Goal: Navigation & Orientation: Find specific page/section

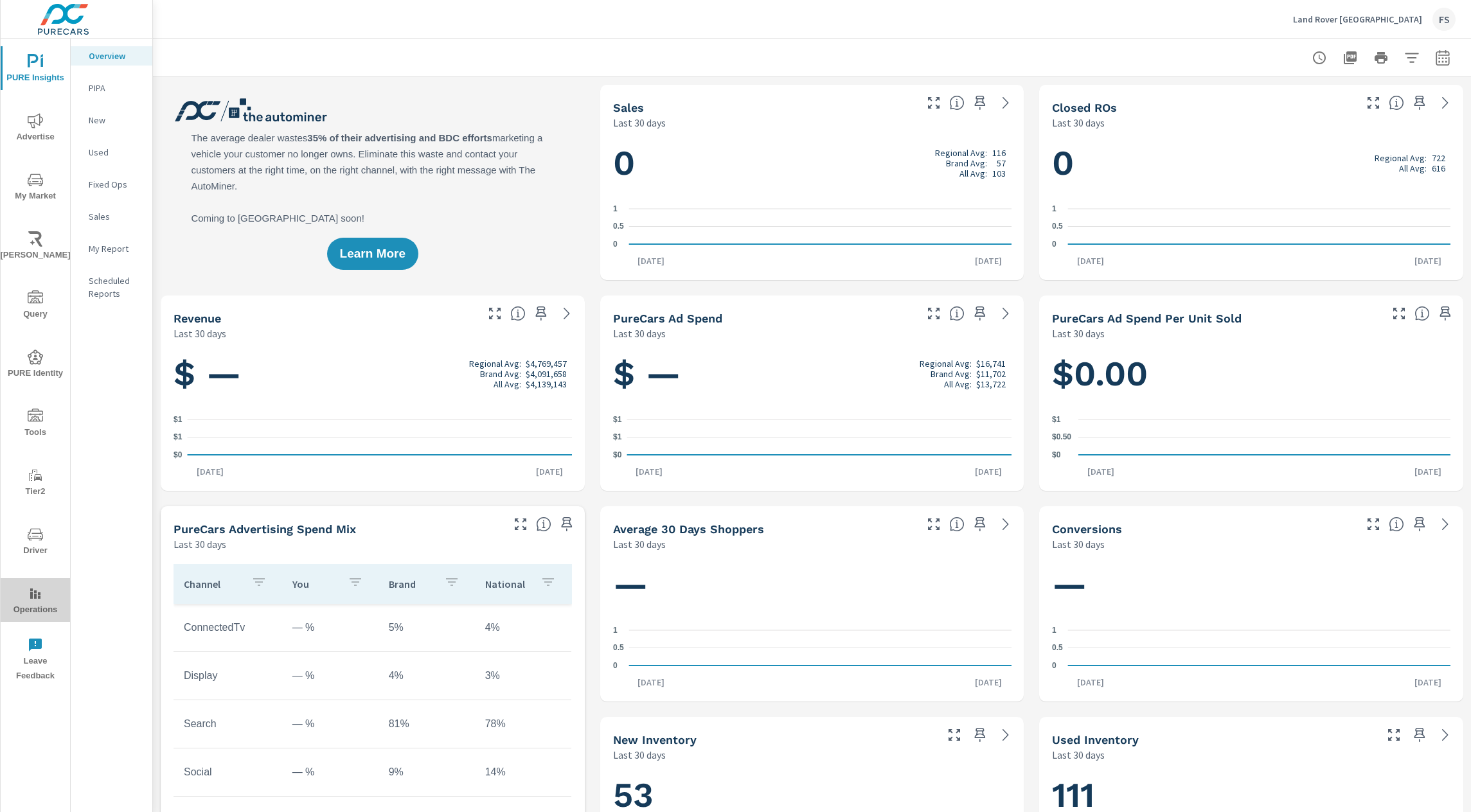
click at [36, 599] on icon "nav menu" at bounding box center [35, 593] width 15 height 15
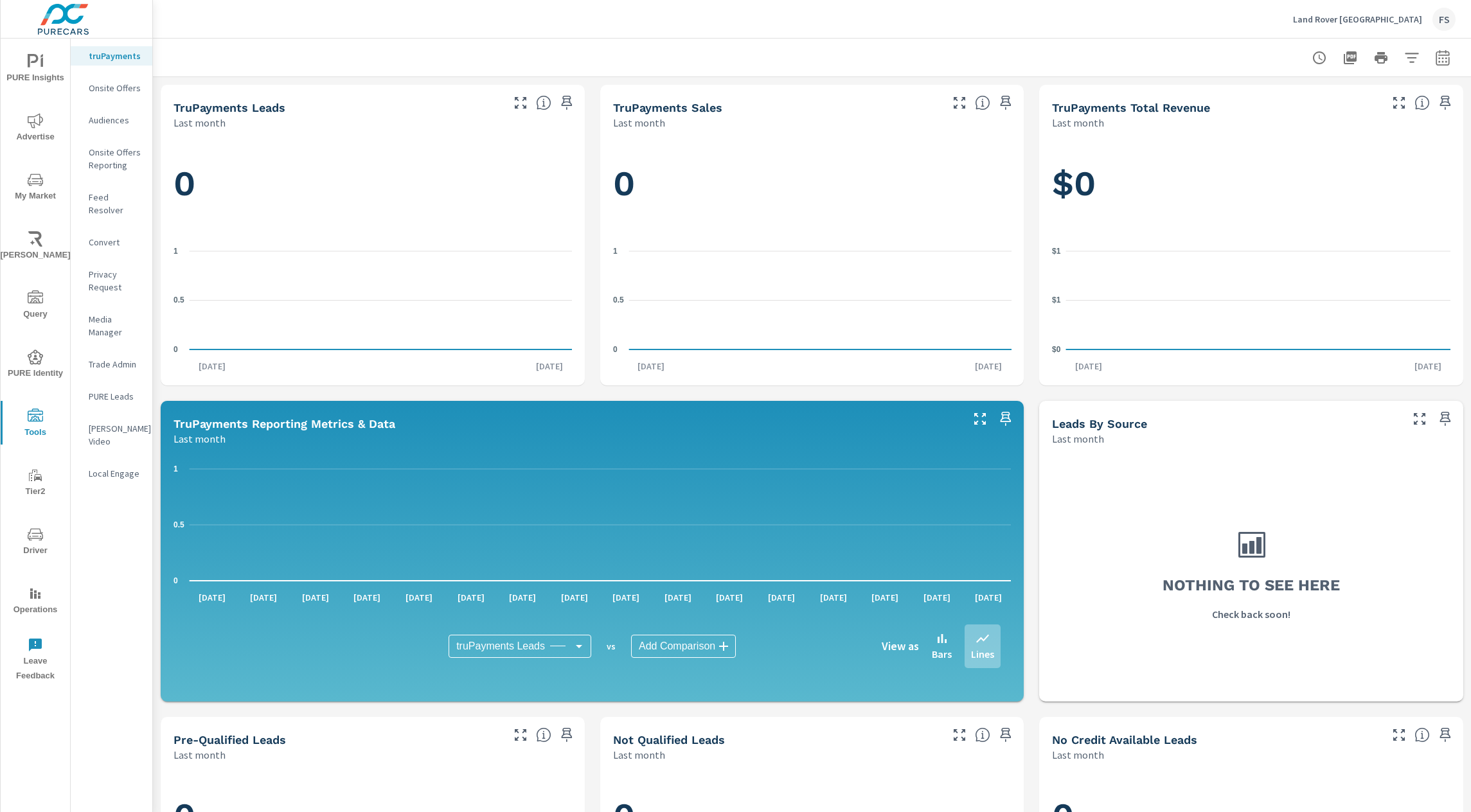
click at [122, 521] on div "truPayments Onsite Offers Audiences Onsite Offers Reporting Feed Resolver Conve…" at bounding box center [111, 425] width 81 height 773
click at [113, 196] on p "Feed Resolver" at bounding box center [115, 204] width 53 height 26
